Goal: Task Accomplishment & Management: Use online tool/utility

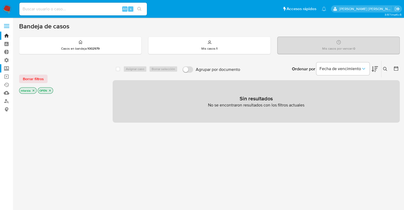
click at [7, 66] on label "Screening" at bounding box center [31, 68] width 63 height 8
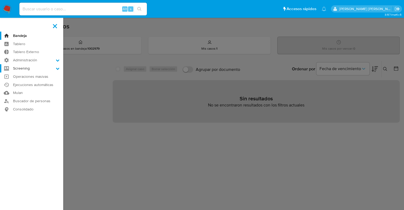
click at [0, 0] on input "Screening" at bounding box center [0, 0] width 0 height 0
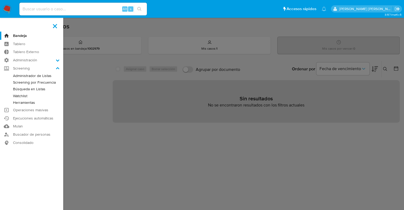
click at [17, 77] on link "Administrador de Listas" at bounding box center [31, 76] width 63 height 7
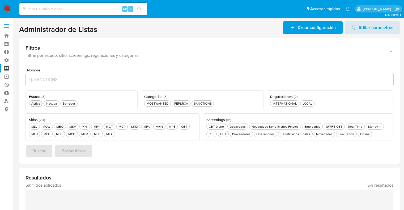
click at [37, 105] on div "Activa Activa" at bounding box center [35, 103] width 11 height 5
click at [95, 132] on div "MLB MLB" at bounding box center [97, 134] width 9 height 5
click at [71, 104] on div "Borrador Borrador" at bounding box center [72, 103] width 15 height 5
click at [39, 103] on div "Activa Activa" at bounding box center [35, 103] width 11 height 5
click at [165, 105] on div "MOSTWANTED MOSTWANTED" at bounding box center [160, 103] width 24 height 5
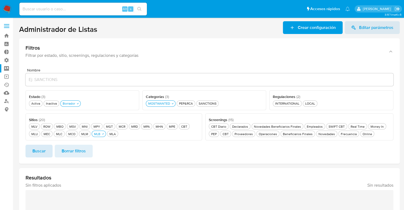
click at [45, 150] on span "Buscar" at bounding box center [38, 151] width 13 height 12
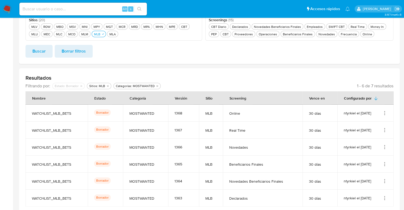
scroll to position [119, 0]
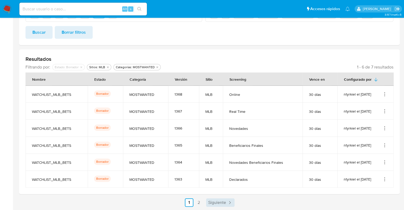
click at [223, 202] on span "Siguiente" at bounding box center [217, 203] width 18 height 4
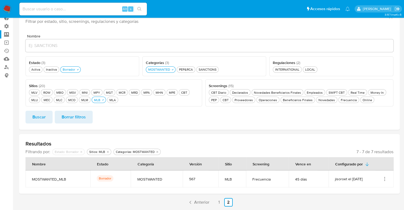
scroll to position [34, 0]
click at [202, 202] on span "Anterior" at bounding box center [201, 203] width 15 height 4
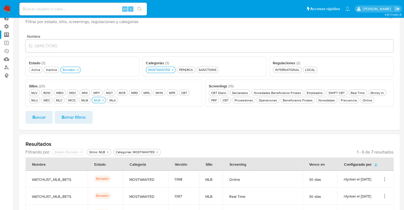
scroll to position [119, 0]
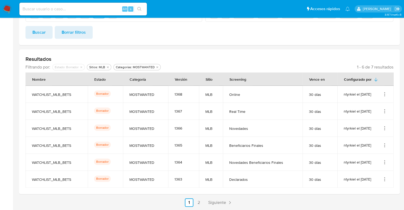
click at [385, 95] on icon "Acciones" at bounding box center [384, 94] width 5 height 5
click at [366, 135] on button "Activar" at bounding box center [364, 135] width 48 height 14
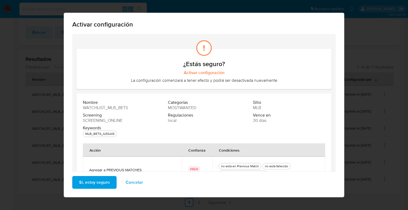
click at [105, 181] on span "Sí, estoy seguro" at bounding box center [94, 183] width 31 height 12
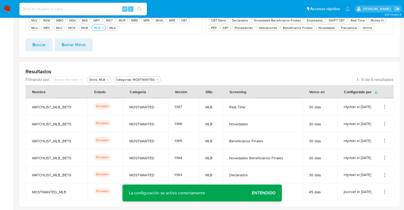
scroll to position [106, 0]
click at [384, 106] on icon "Acciones" at bounding box center [384, 106] width 5 height 5
click at [369, 143] on button "Activar" at bounding box center [364, 148] width 48 height 14
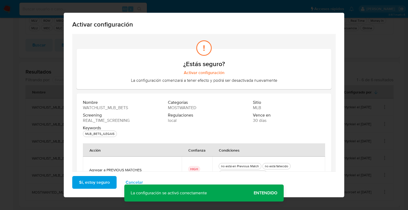
click at [103, 180] on span "Sí, estoy seguro" at bounding box center [94, 183] width 31 height 12
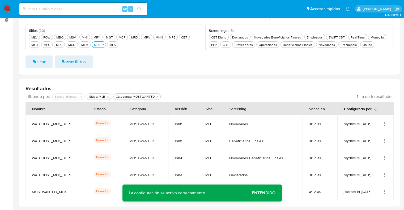
scroll to position [89, 0]
click at [385, 121] on icon "Acciones" at bounding box center [384, 123] width 5 height 5
click at [369, 163] on button "Activar" at bounding box center [364, 165] width 48 height 14
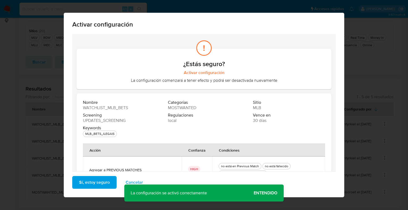
click at [108, 181] on button "Sí, estoy seguro" at bounding box center [94, 182] width 44 height 13
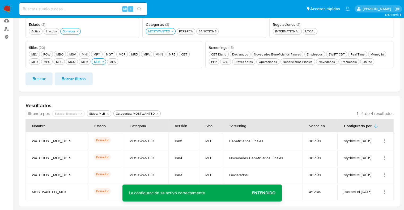
scroll to position [72, 0]
click at [384, 142] on icon "Acciones" at bounding box center [384, 140] width 5 height 5
click at [366, 181] on button "Activar" at bounding box center [364, 182] width 48 height 14
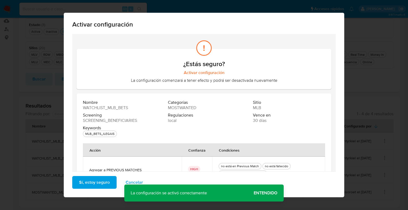
click at [98, 183] on span "Sí, estoy seguro" at bounding box center [94, 183] width 31 height 12
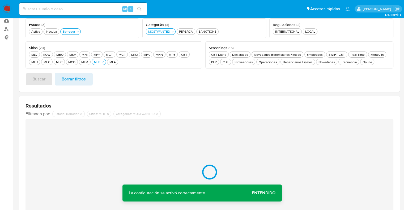
scroll to position [55, 0]
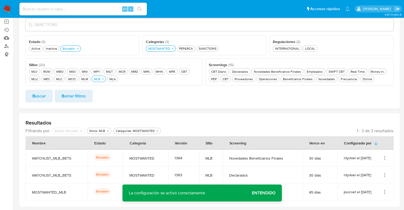
click at [386, 157] on icon "Acciones" at bounding box center [384, 157] width 5 height 5
click at [375, 133] on button "Activar" at bounding box center [364, 132] width 48 height 14
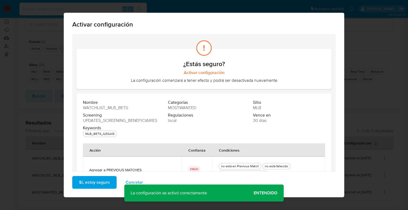
click at [112, 180] on button "Sí, estoy seguro" at bounding box center [94, 182] width 44 height 13
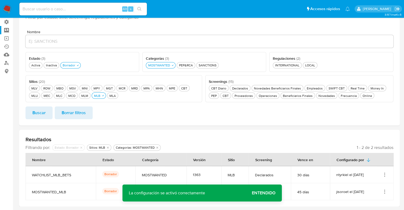
scroll to position [38, 0]
click at [385, 174] on icon "Acciones" at bounding box center [384, 174] width 5 height 5
click at [378, 147] on button "Activar" at bounding box center [364, 149] width 48 height 14
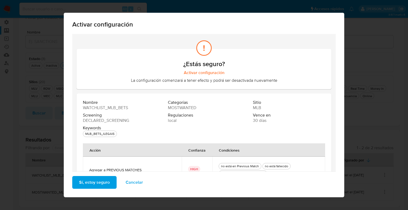
click at [103, 184] on span "Sí, estoy seguro" at bounding box center [94, 183] width 31 height 12
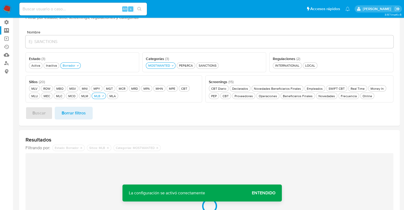
scroll to position [21, 0]
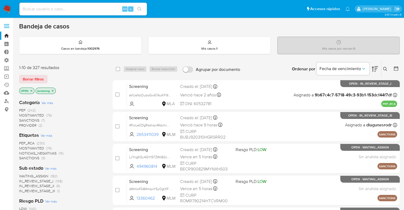
click at [64, 76] on div "Borrar filtros" at bounding box center [61, 79] width 85 height 9
